Goal: Task Accomplishment & Management: Manage account settings

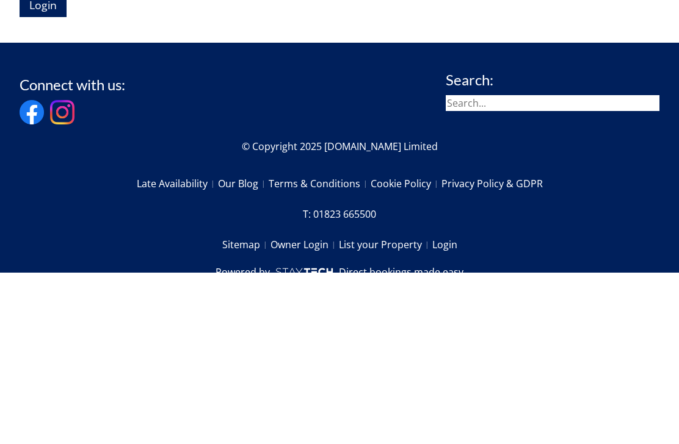
scroll to position [500, 0]
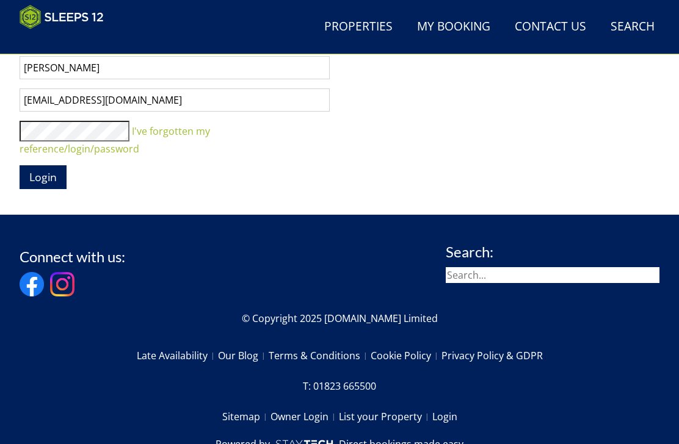
click at [55, 170] on span "Login" at bounding box center [42, 177] width 27 height 15
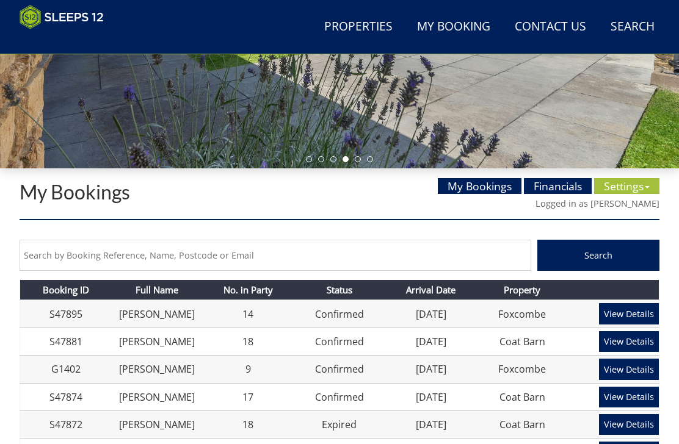
scroll to position [291, 0]
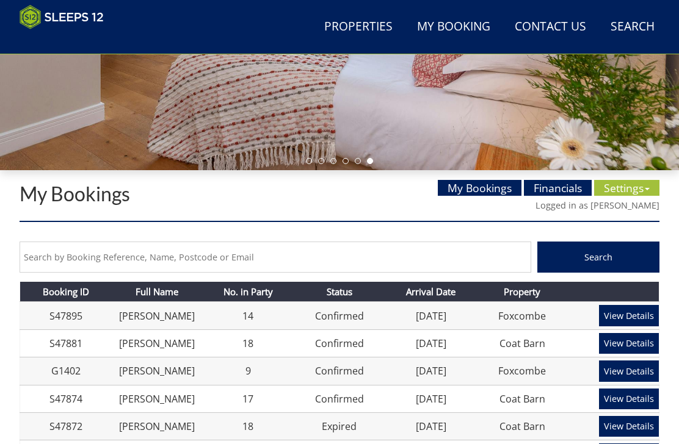
click at [629, 195] on link "Settings" at bounding box center [626, 188] width 65 height 16
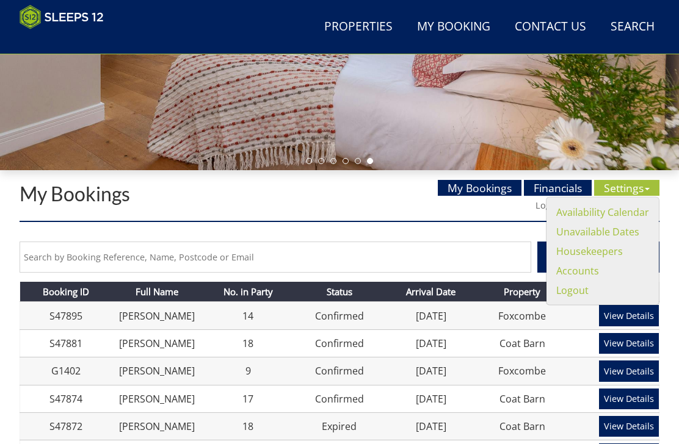
click at [615, 217] on link "Availability Calendar" at bounding box center [602, 212] width 93 height 13
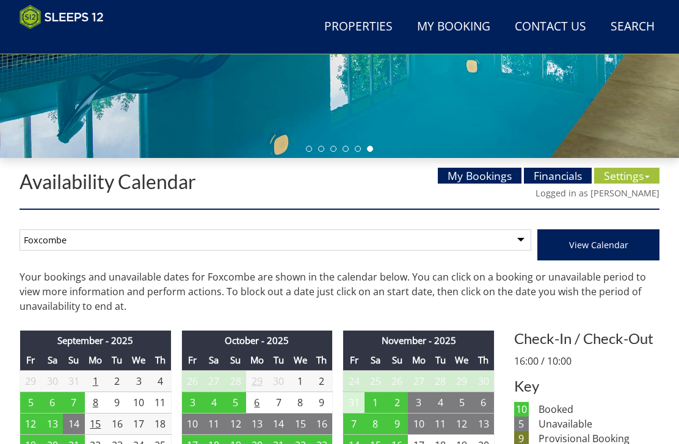
scroll to position [303, 0]
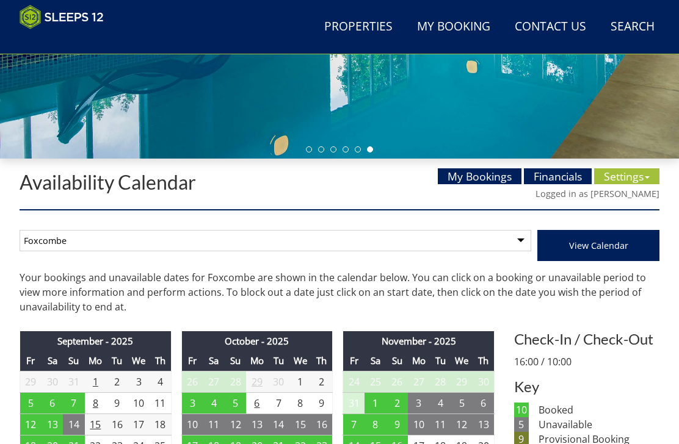
click at [530, 239] on select "Foxcombe Coat Barn" at bounding box center [275, 240] width 511 height 21
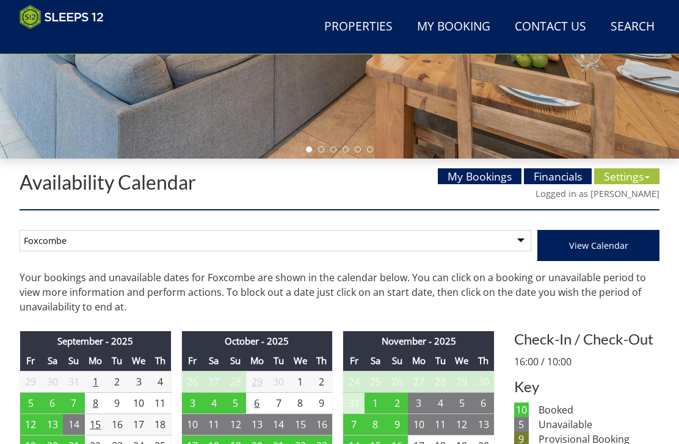
select select "261"
click at [633, 182] on link "Settings" at bounding box center [626, 176] width 65 height 16
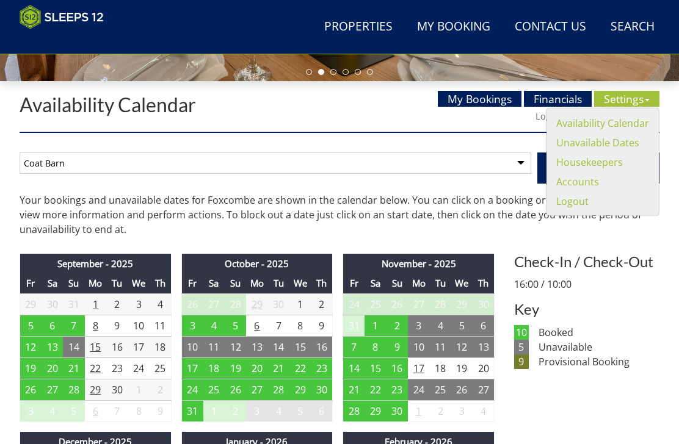
scroll to position [367, 0]
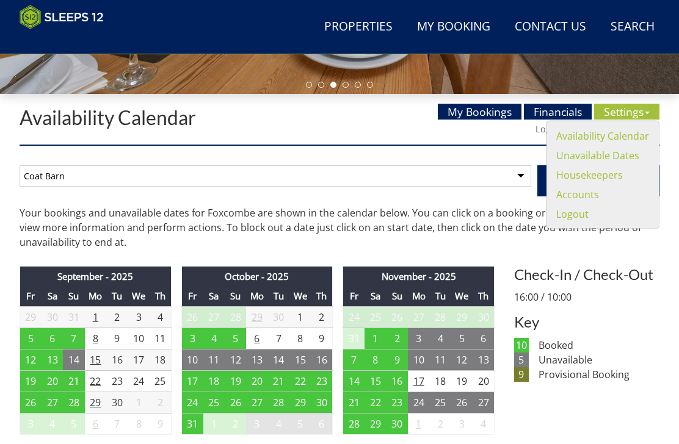
click at [34, 336] on td "5" at bounding box center [30, 338] width 21 height 21
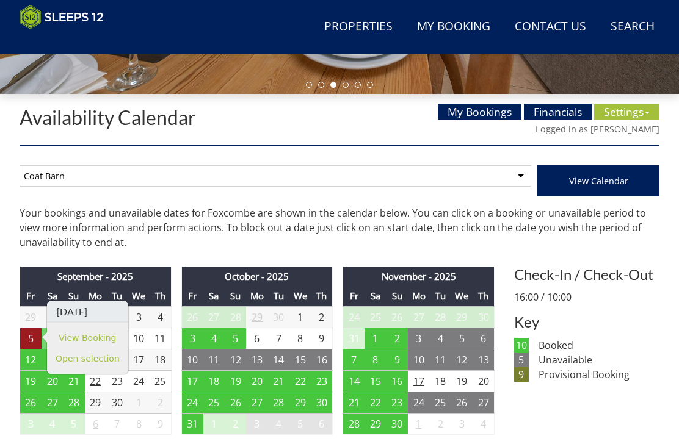
click at [112, 331] on link "View Booking" at bounding box center [88, 337] width 64 height 13
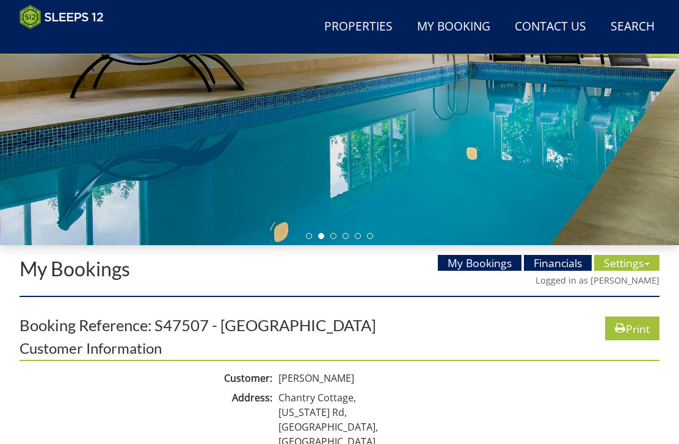
scroll to position [216, 0]
click at [624, 261] on link "Settings" at bounding box center [626, 263] width 65 height 16
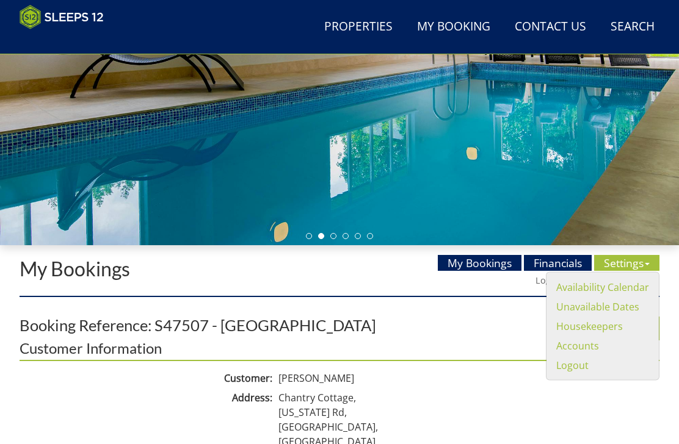
click at [595, 289] on link "Availability Calendar" at bounding box center [602, 287] width 93 height 13
select select "261"
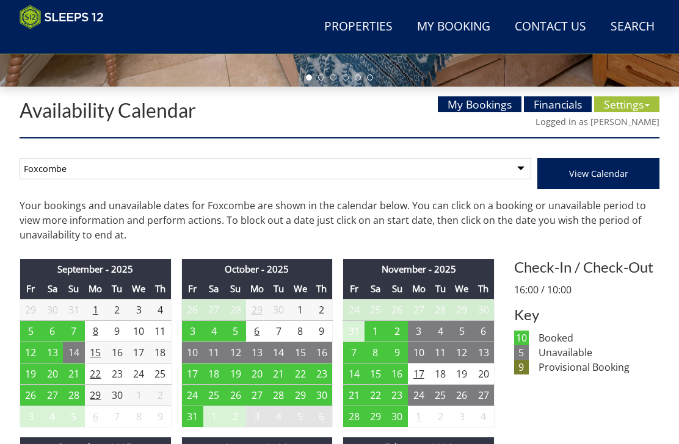
scroll to position [374, 0]
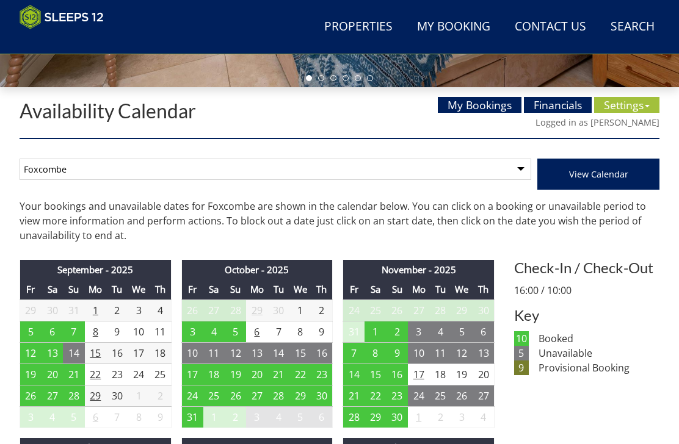
click at [516, 176] on select "Foxcombe Coat Barn" at bounding box center [275, 169] width 511 height 21
select select "261"
click at [588, 179] on span "View Calendar" at bounding box center [598, 174] width 59 height 12
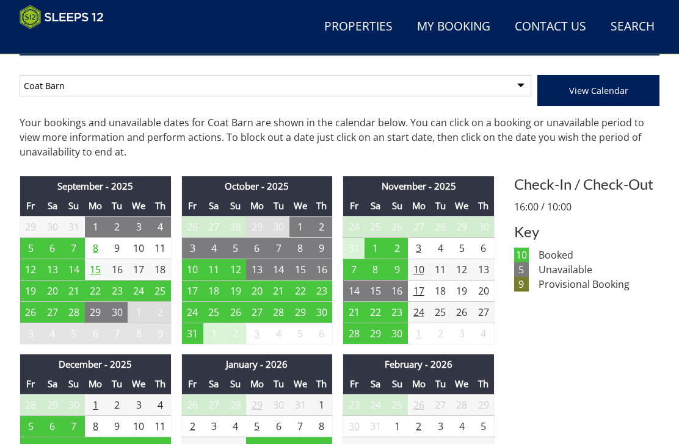
scroll to position [447, 0]
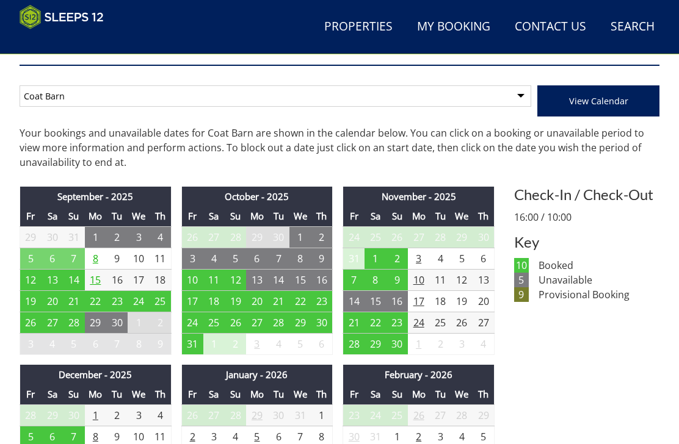
click at [34, 257] on td "5" at bounding box center [30, 258] width 21 height 21
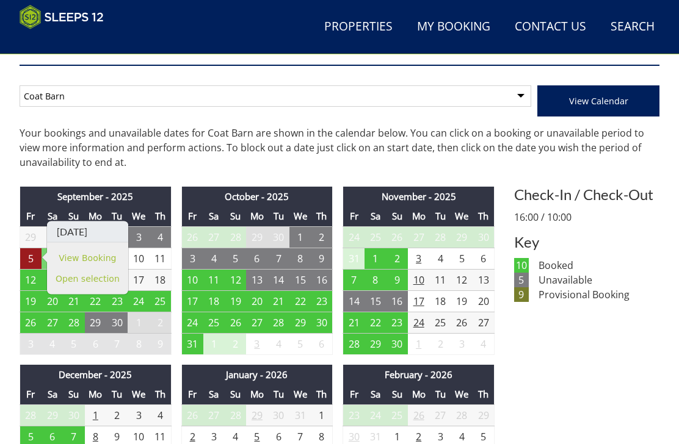
click at [112, 257] on link "View Booking" at bounding box center [88, 257] width 64 height 13
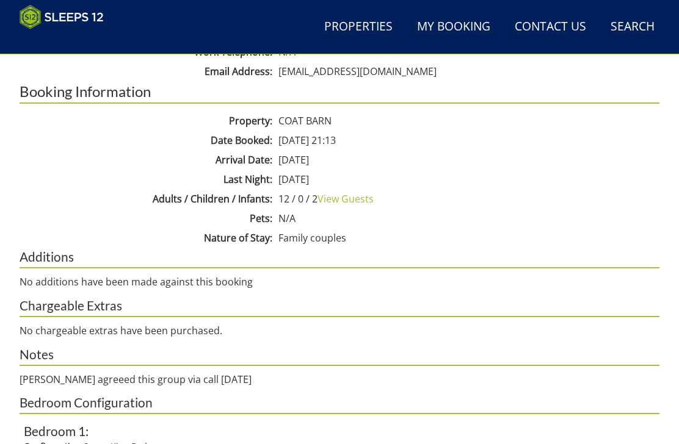
scroll to position [643, 0]
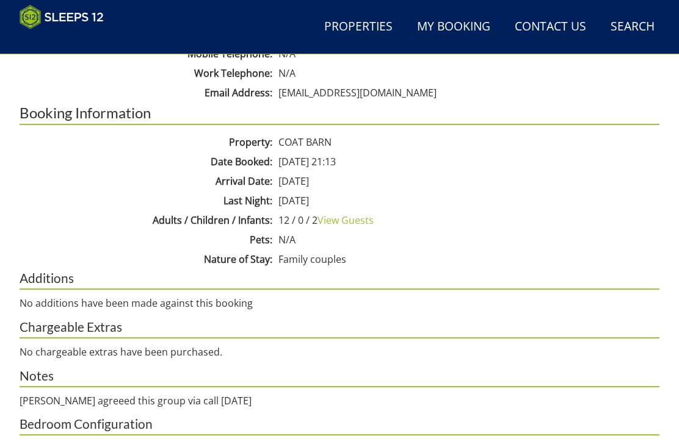
click at [355, 217] on link "View Guests" at bounding box center [345, 220] width 56 height 13
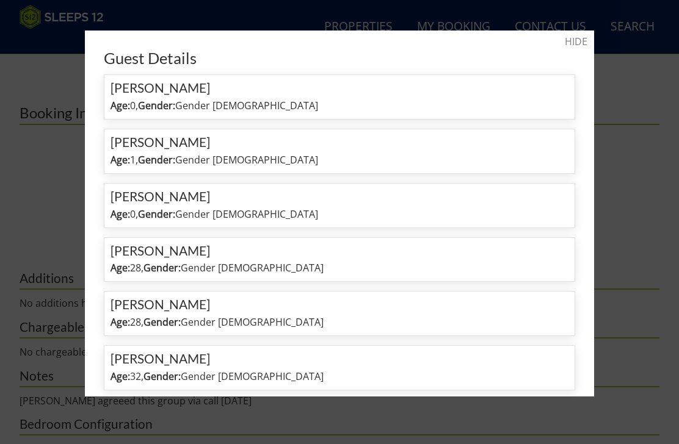
scroll to position [0, 0]
click at [583, 45] on link "HIDE" at bounding box center [575, 41] width 23 height 15
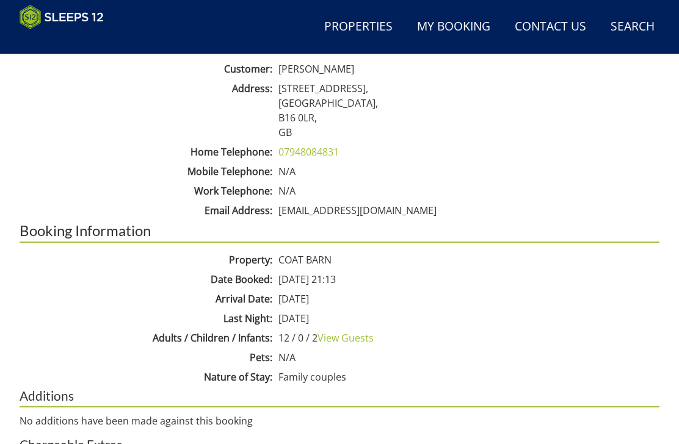
scroll to position [525, 0]
click at [358, 342] on link "View Guests" at bounding box center [345, 337] width 56 height 13
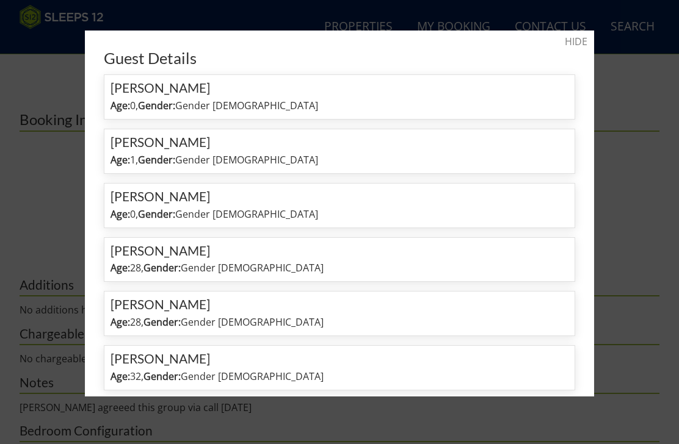
scroll to position [0, 0]
click at [586, 43] on link "HIDE" at bounding box center [575, 41] width 23 height 15
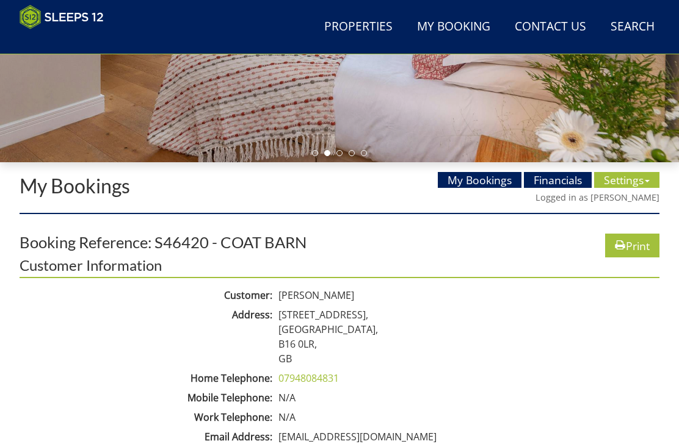
scroll to position [299, 0]
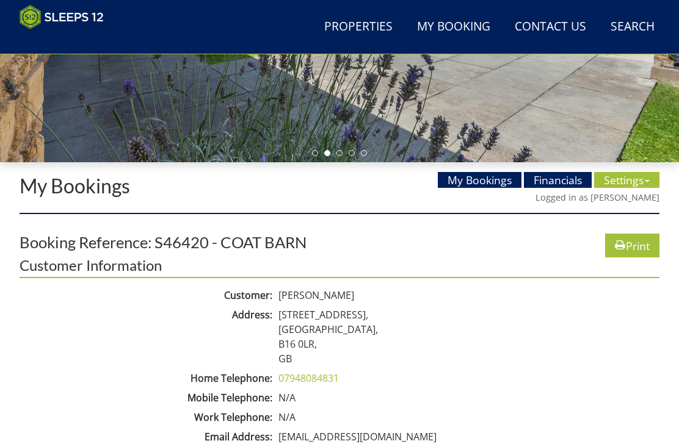
click at [625, 184] on link "Settings" at bounding box center [626, 180] width 65 height 16
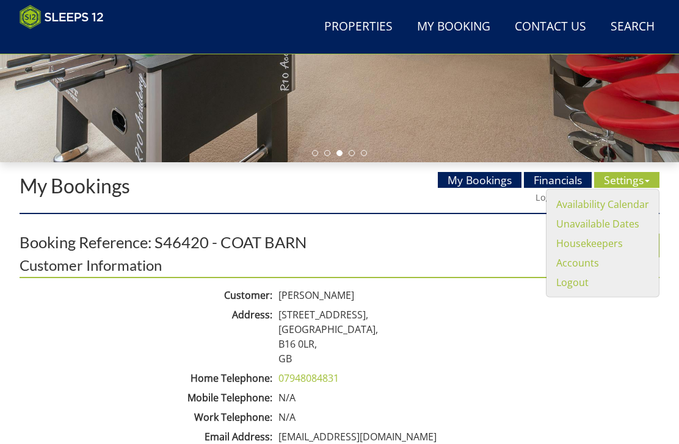
click at [612, 207] on link "Availability Calendar" at bounding box center [602, 204] width 93 height 13
select select "261"
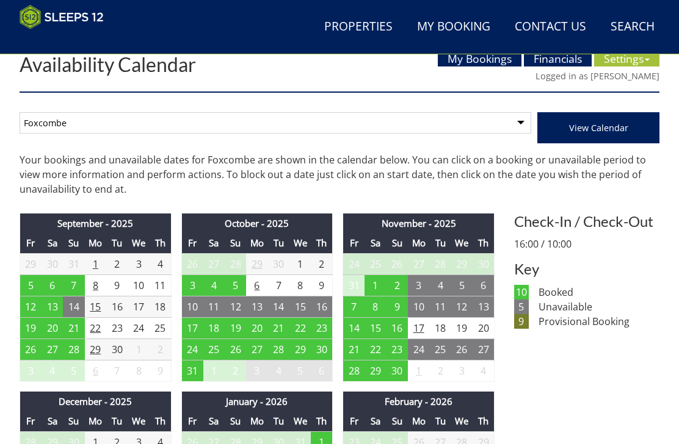
scroll to position [420, 0]
click at [524, 126] on select "Foxcombe Coat Barn" at bounding box center [275, 122] width 511 height 21
select select "261"
click at [605, 135] on button "View Calendar" at bounding box center [598, 127] width 122 height 31
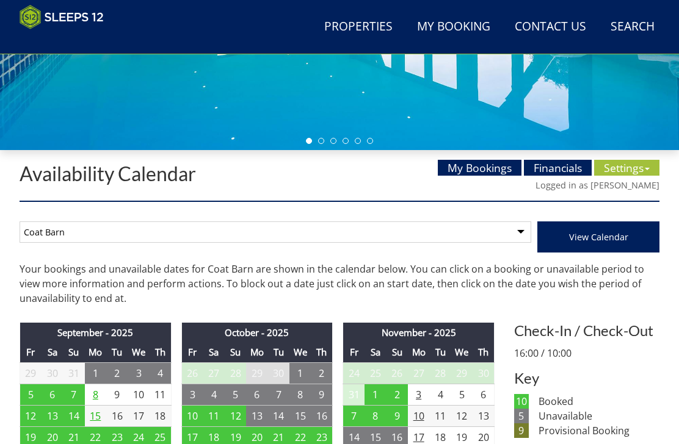
scroll to position [398, 0]
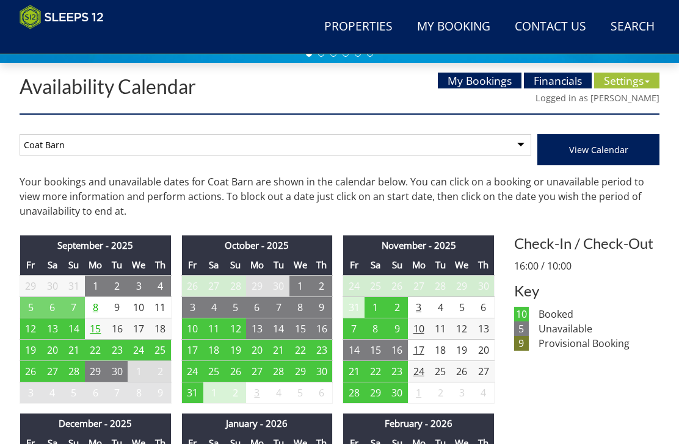
click at [34, 309] on td "5" at bounding box center [30, 307] width 21 height 21
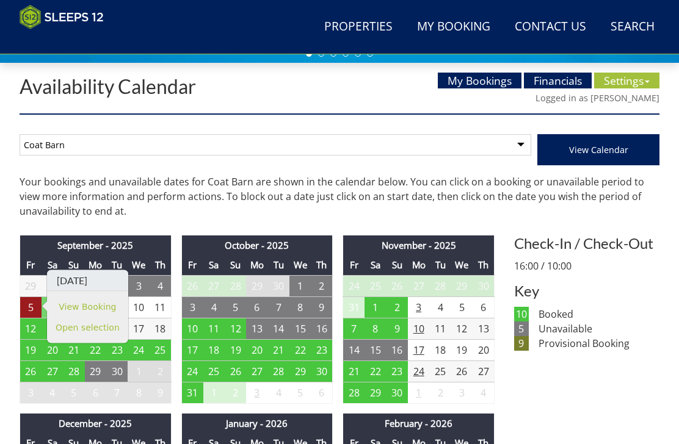
click at [100, 312] on link "View Booking" at bounding box center [88, 306] width 64 height 13
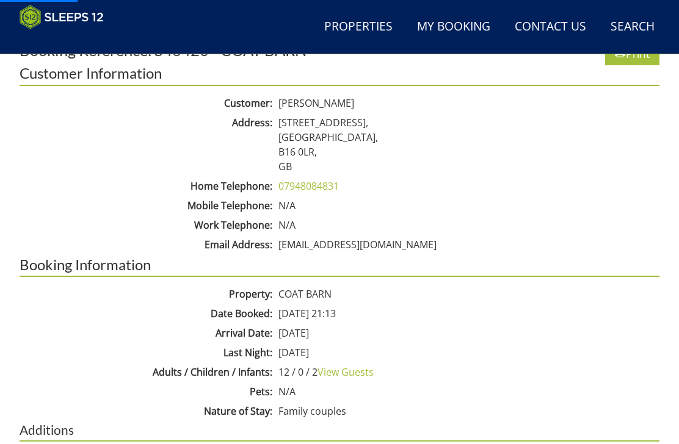
scroll to position [491, 0]
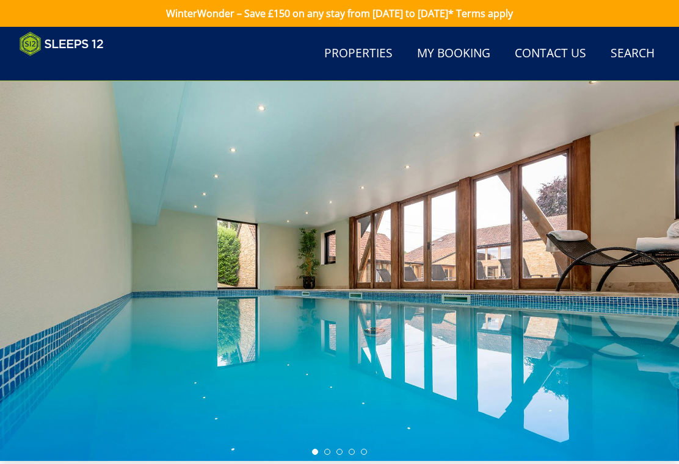
scroll to position [509, 0]
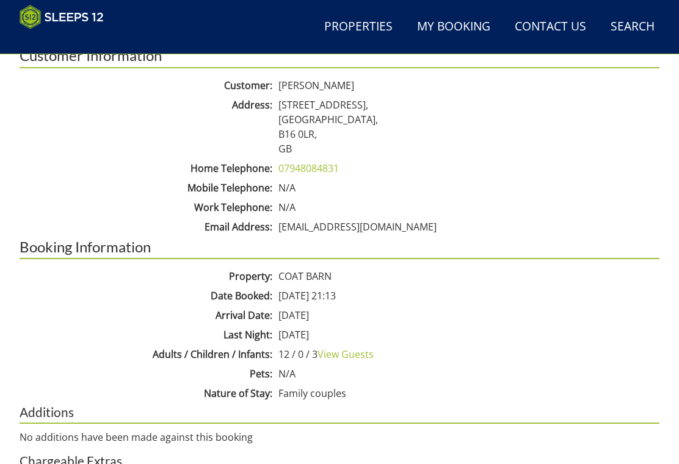
click at [356, 357] on link "View Guests" at bounding box center [345, 354] width 56 height 13
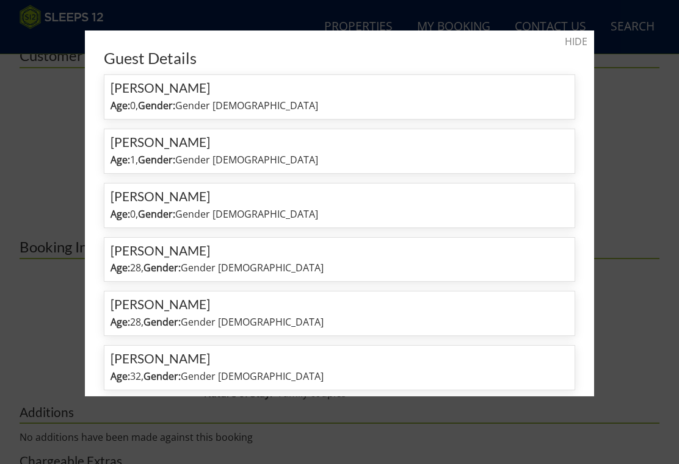
scroll to position [0, 0]
click at [571, 46] on link "HIDE" at bounding box center [575, 41] width 23 height 15
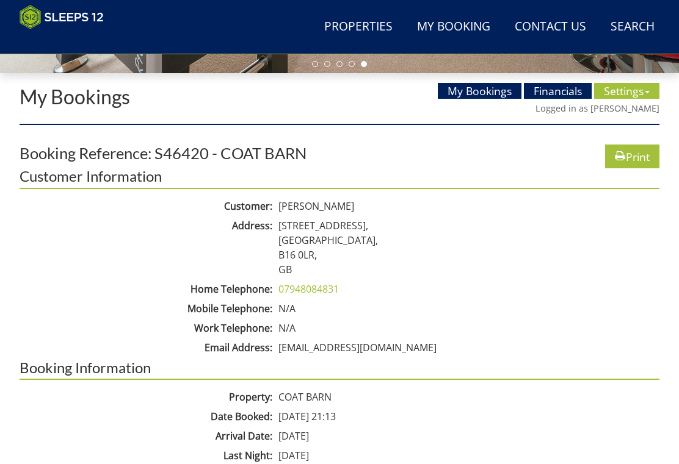
scroll to position [386, 0]
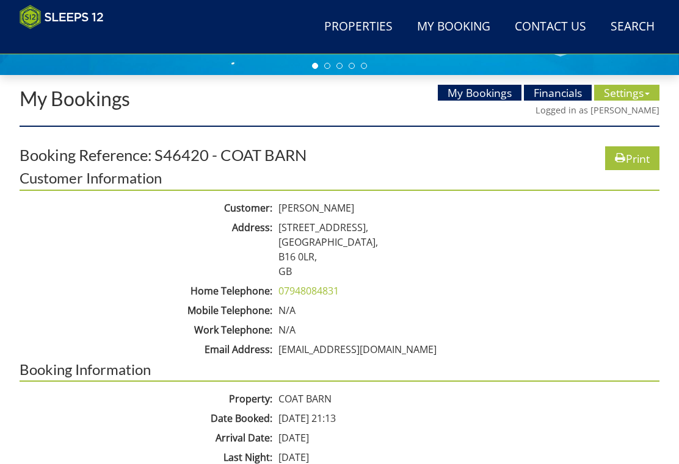
click at [561, 93] on link "Financials" at bounding box center [558, 93] width 68 height 16
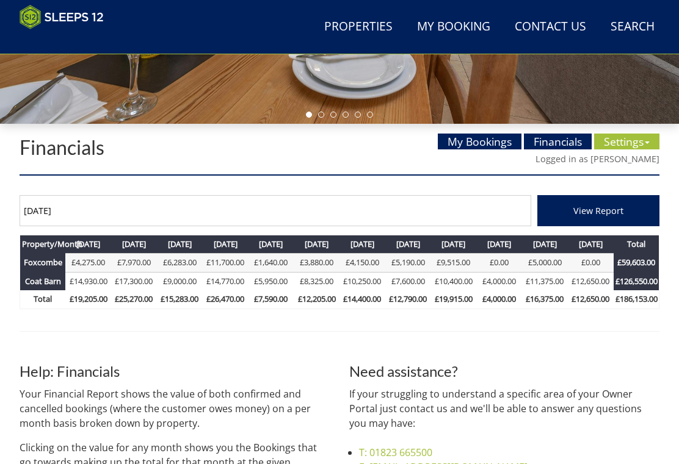
scroll to position [446, 0]
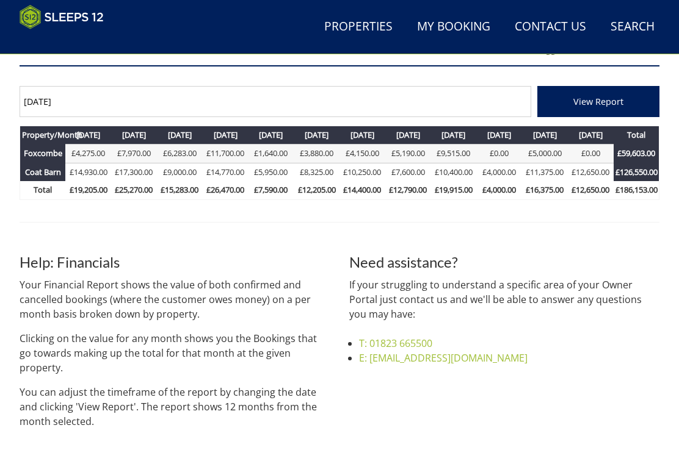
click at [97, 172] on link "£14,930.00" at bounding box center [89, 172] width 38 height 11
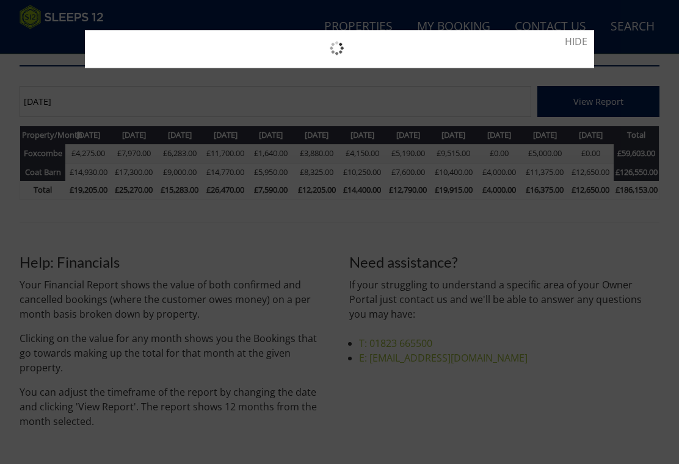
scroll to position [447, 0]
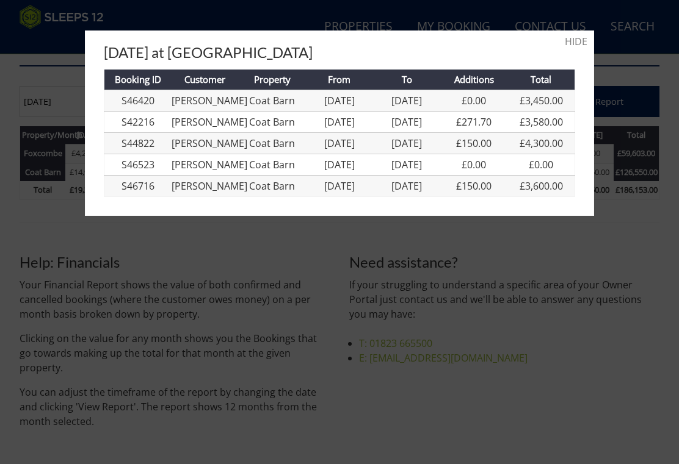
click at [207, 107] on link "[PERSON_NAME]" at bounding box center [209, 100] width 76 height 13
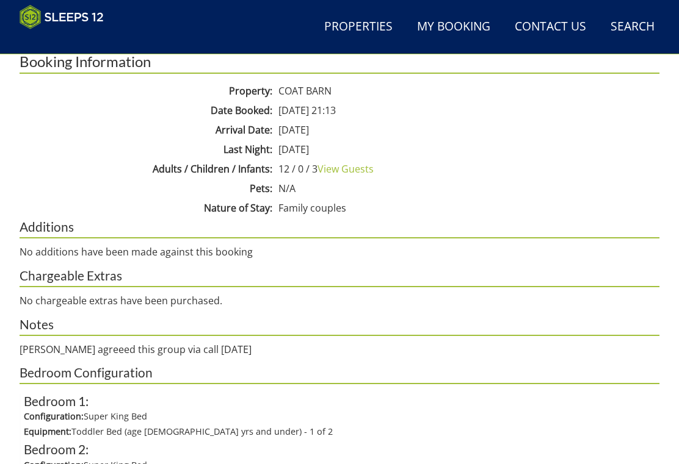
scroll to position [694, 0]
click at [354, 171] on link "View Guests" at bounding box center [345, 168] width 56 height 13
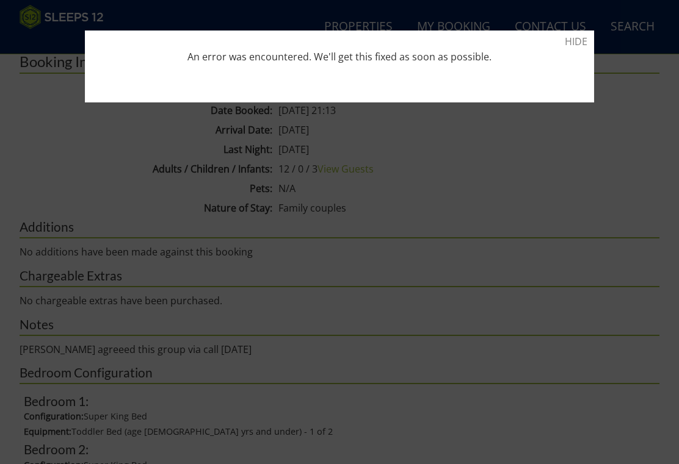
click at [585, 44] on link "HIDE" at bounding box center [575, 41] width 23 height 15
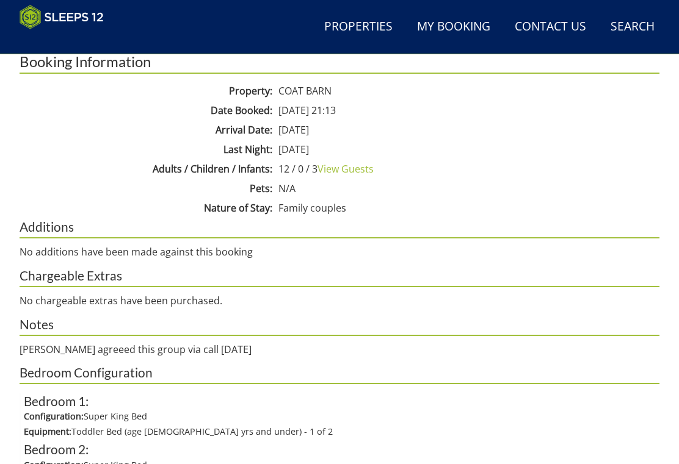
click at [350, 169] on link "View Guests" at bounding box center [345, 168] width 56 height 13
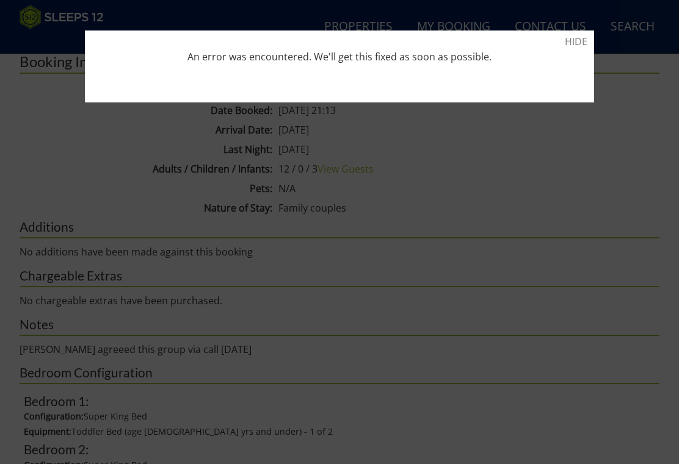
click at [584, 47] on link "HIDE" at bounding box center [575, 41] width 23 height 15
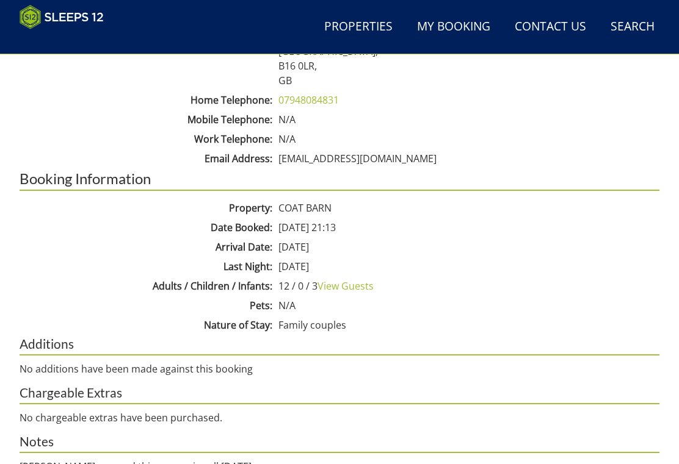
scroll to position [577, 0]
click at [350, 286] on link "View Guests" at bounding box center [345, 286] width 56 height 13
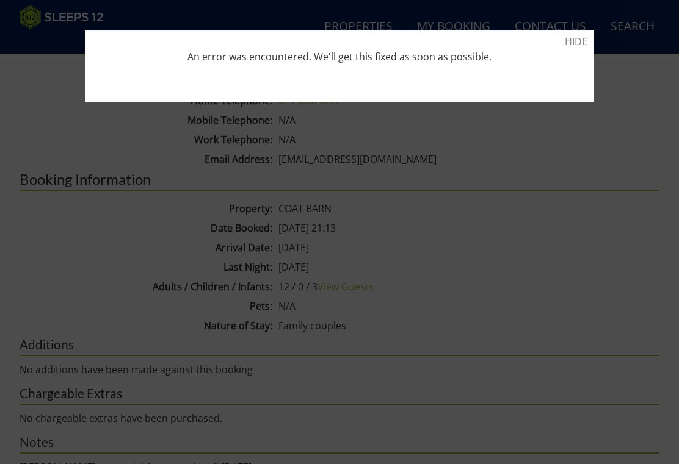
click at [586, 46] on link "HIDE" at bounding box center [575, 41] width 23 height 15
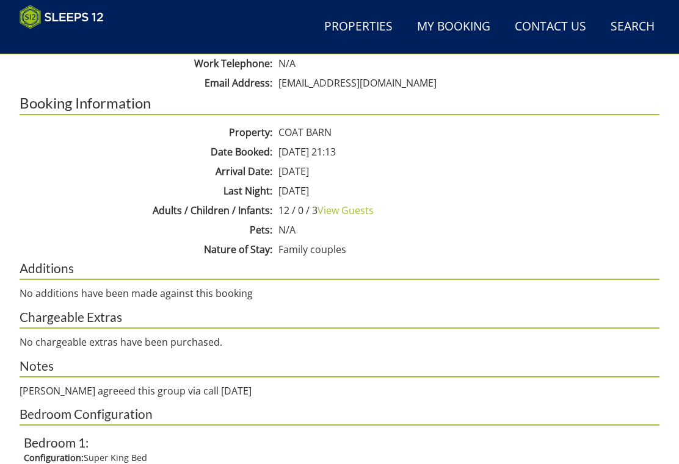
scroll to position [652, 0]
click at [365, 211] on link "View Guests" at bounding box center [345, 210] width 56 height 13
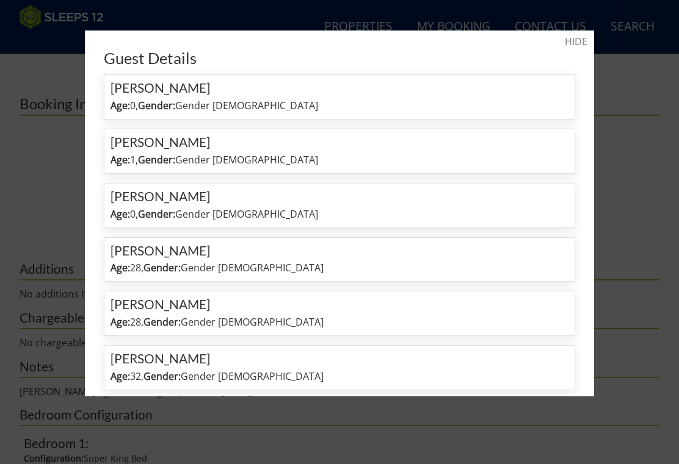
scroll to position [0, 0]
click at [630, 146] on div at bounding box center [339, 232] width 679 height 464
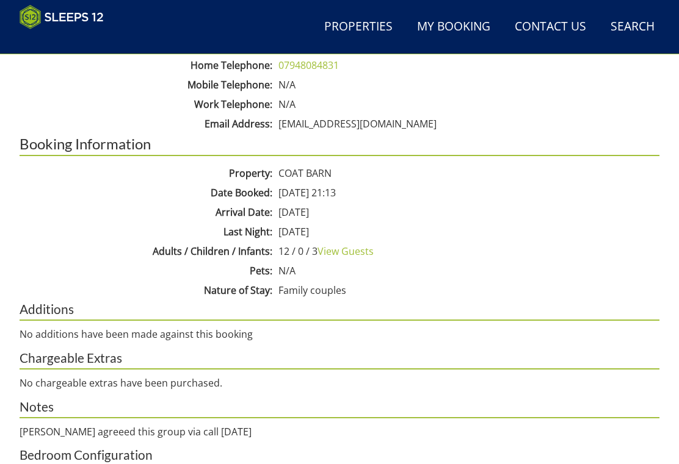
scroll to position [611, 0]
click at [357, 252] on link "View Guests" at bounding box center [345, 251] width 56 height 13
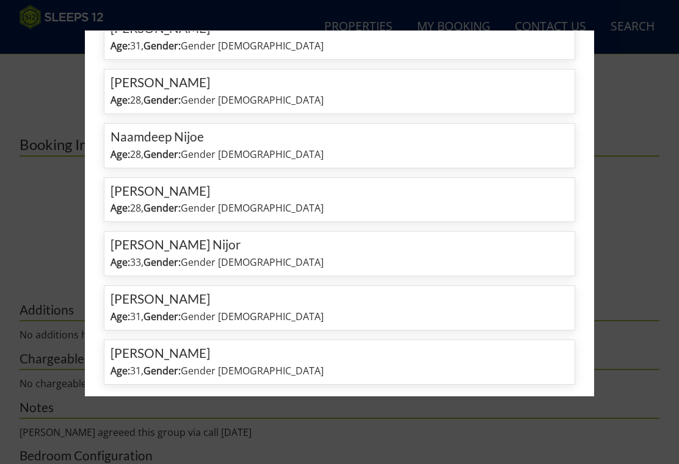
scroll to position [493, 0]
click at [647, 170] on div at bounding box center [339, 232] width 679 height 464
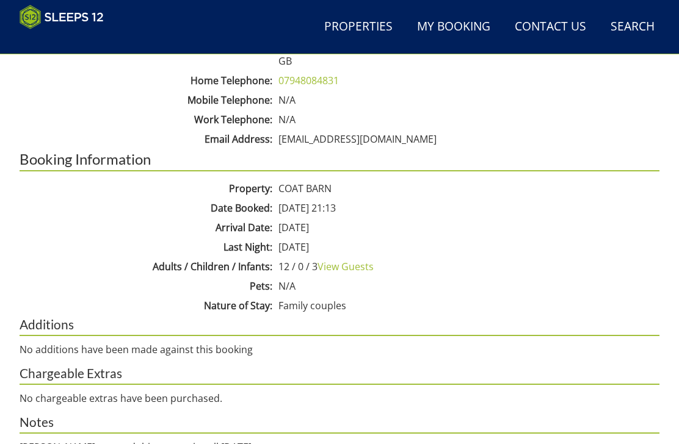
scroll to position [597, 0]
click at [362, 264] on link "View Guests" at bounding box center [345, 266] width 56 height 13
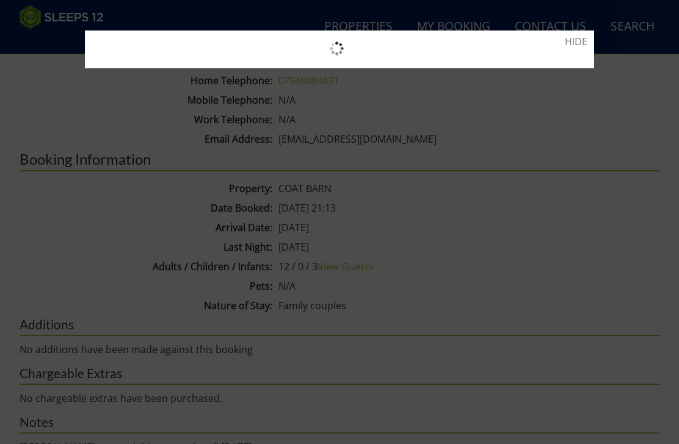
scroll to position [0, 0]
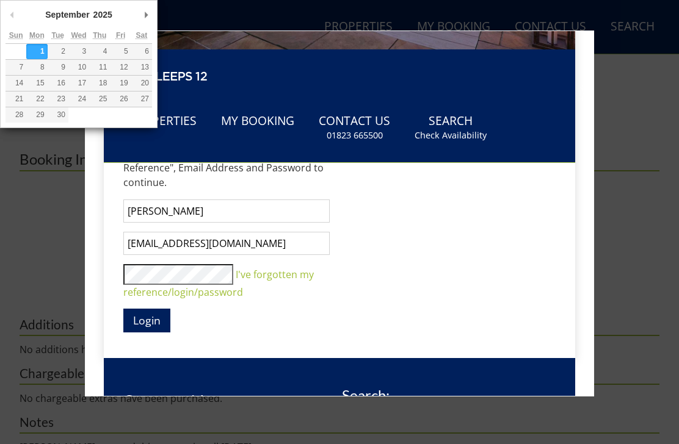
click at [624, 189] on div at bounding box center [339, 222] width 679 height 444
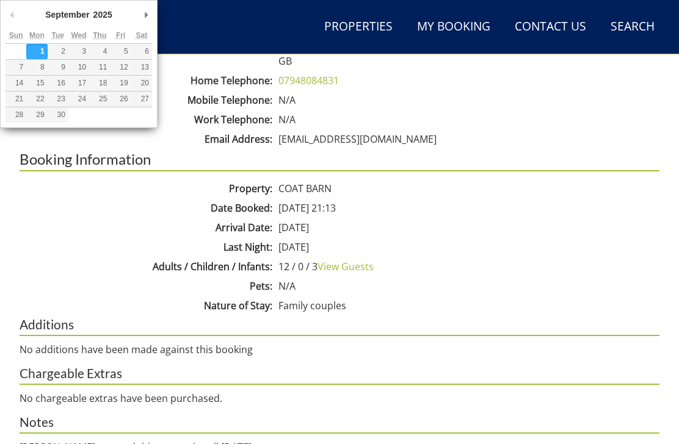
click at [628, 201] on dd "[DATE] 21:13" at bounding box center [467, 208] width 384 height 15
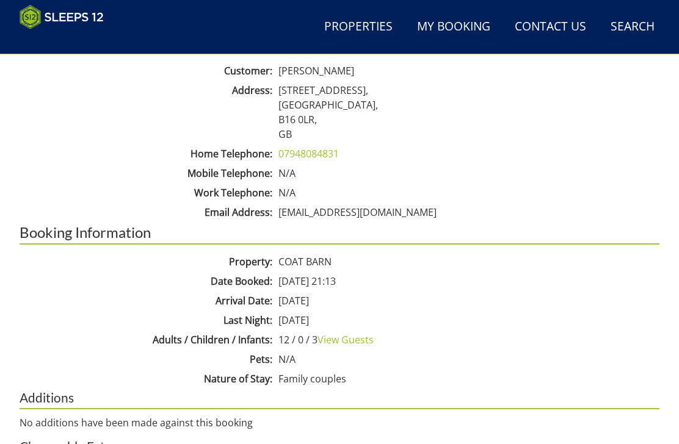
scroll to position [524, 0]
click at [358, 338] on link "View Guests" at bounding box center [345, 339] width 56 height 13
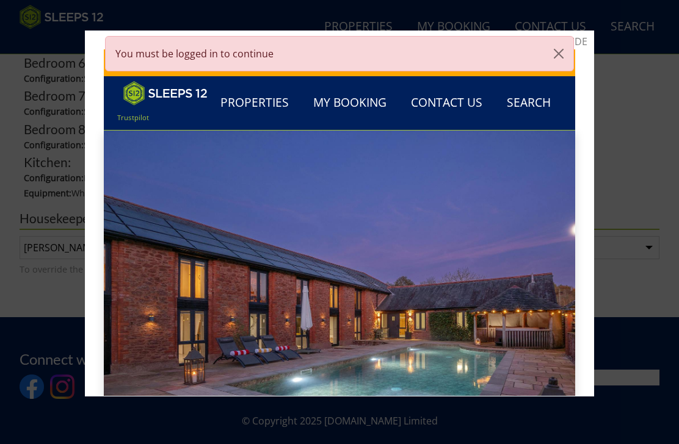
scroll to position [1252, 0]
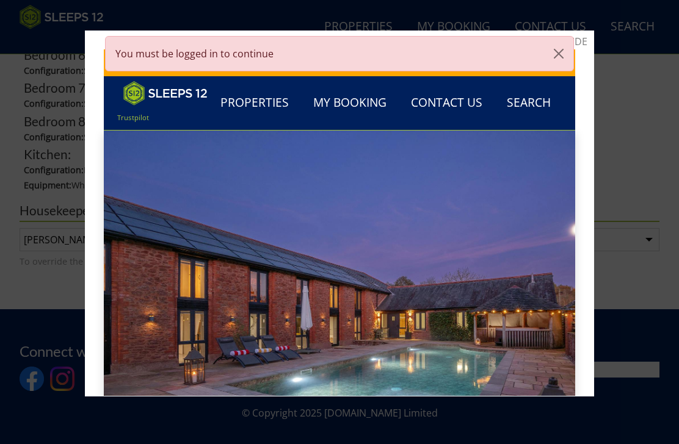
click at [561, 58] on button "button" at bounding box center [558, 54] width 29 height 34
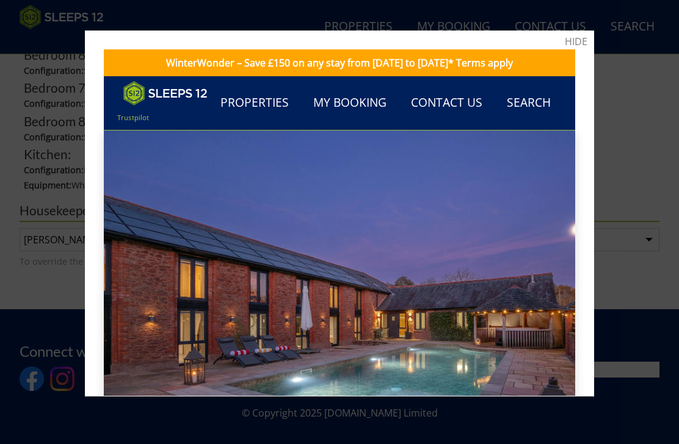
click at [638, 164] on div at bounding box center [339, 222] width 679 height 444
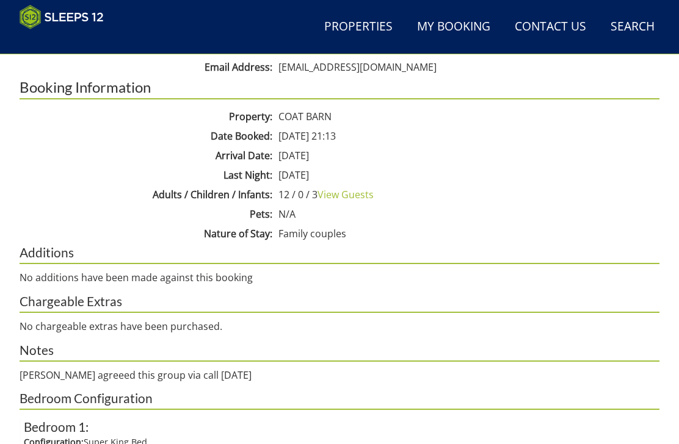
scroll to position [668, 0]
click at [352, 200] on link "View Guests" at bounding box center [345, 195] width 56 height 13
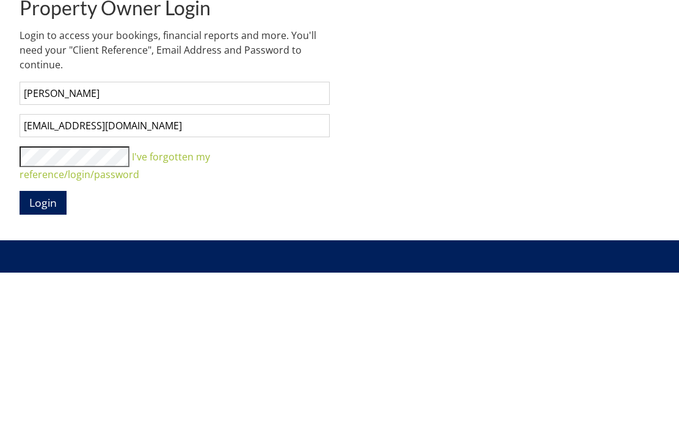
scroll to position [475, 0]
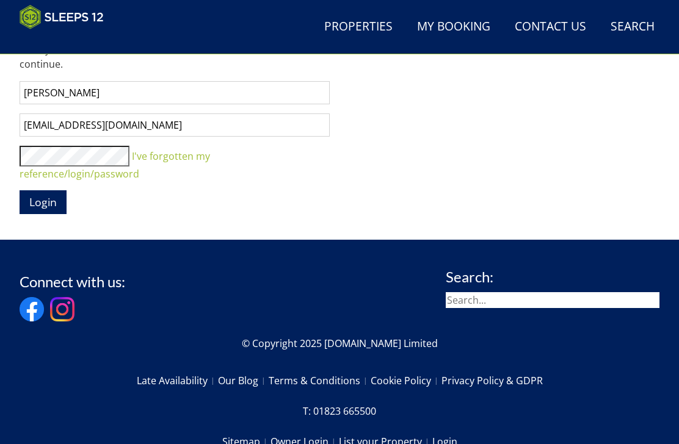
click at [44, 195] on span "Login" at bounding box center [42, 202] width 27 height 15
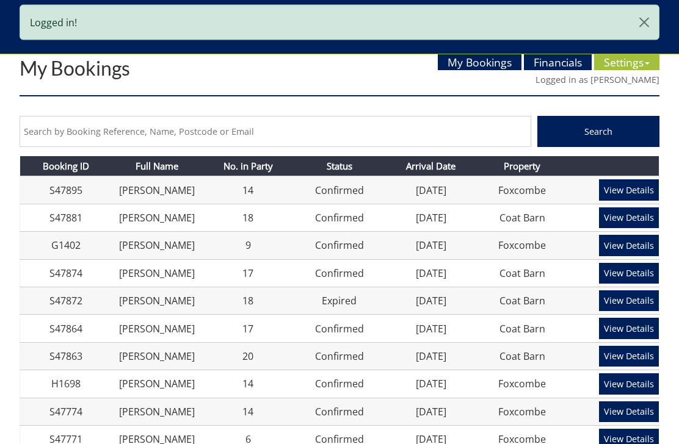
scroll to position [416, 0]
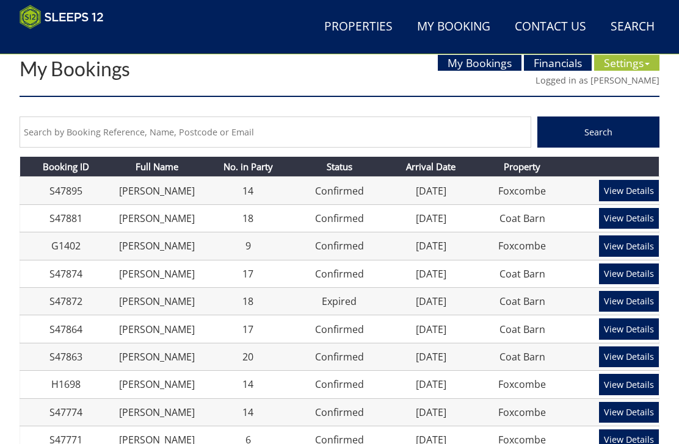
click at [636, 69] on link "Settings" at bounding box center [626, 63] width 65 height 16
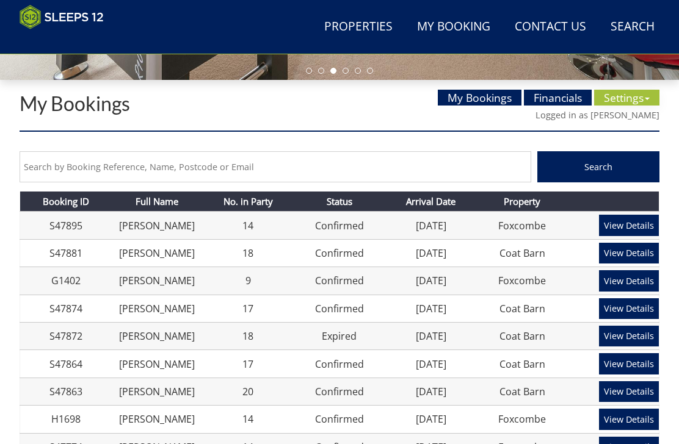
scroll to position [381, 0]
click at [632, 96] on link "Settings" at bounding box center [626, 98] width 65 height 16
click at [637, 102] on link "Settings" at bounding box center [626, 98] width 65 height 16
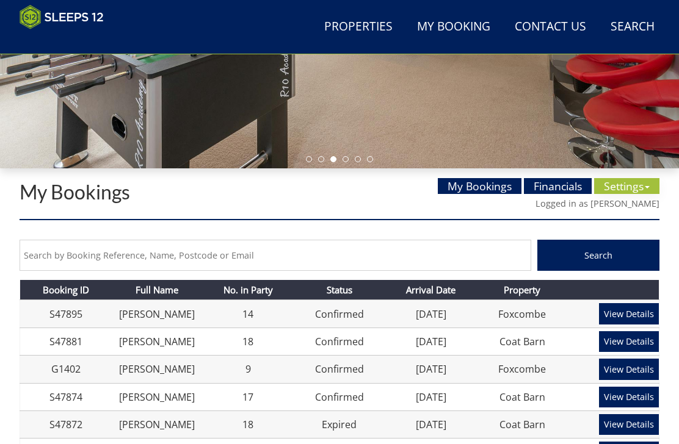
scroll to position [298, 0]
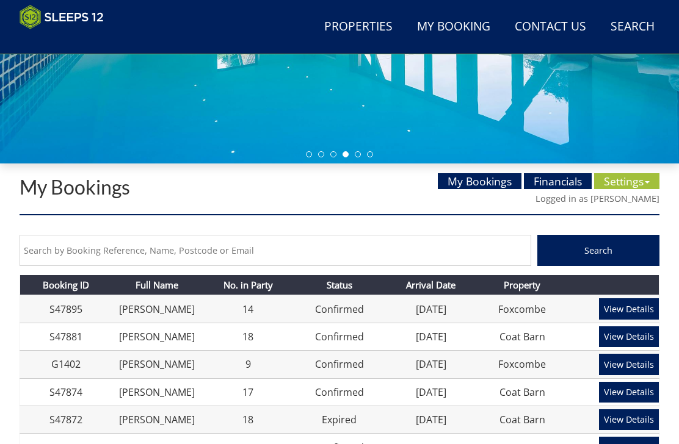
click at [558, 188] on link "Financials" at bounding box center [558, 181] width 68 height 16
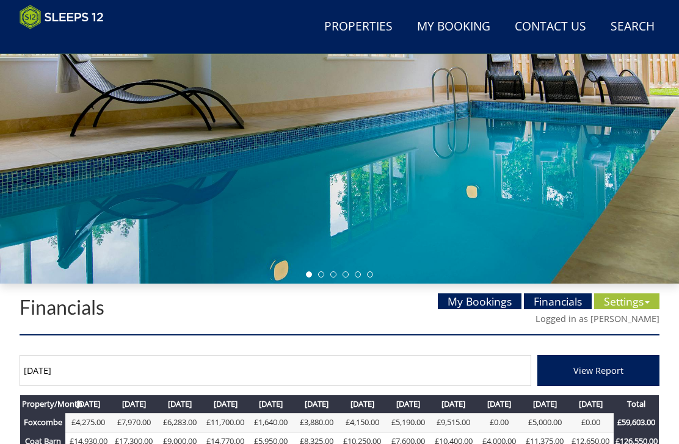
scroll to position [200, 0]
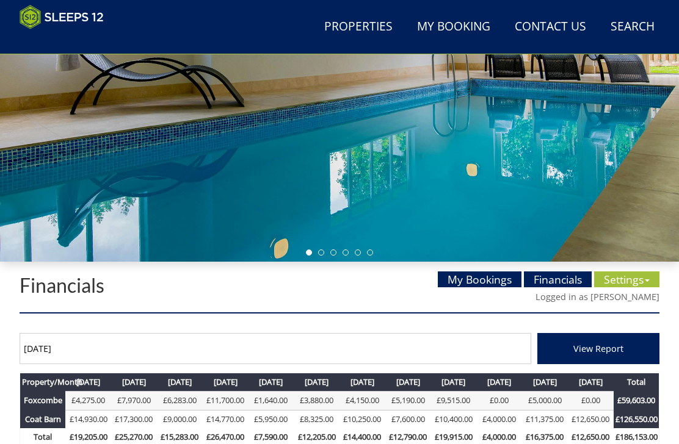
click at [636, 284] on link "Settings" at bounding box center [626, 280] width 65 height 16
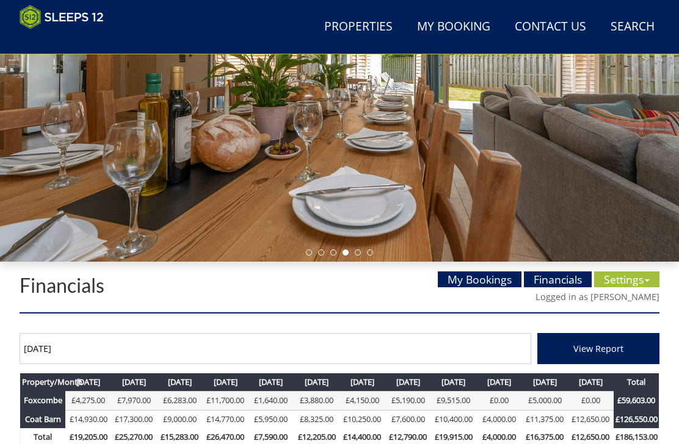
click at [637, 279] on link "Settings" at bounding box center [626, 280] width 65 height 16
click at [637, 275] on link "Settings" at bounding box center [626, 280] width 65 height 16
click at [641, 280] on link "Settings" at bounding box center [626, 280] width 65 height 16
